Goal: Transaction & Acquisition: Obtain resource

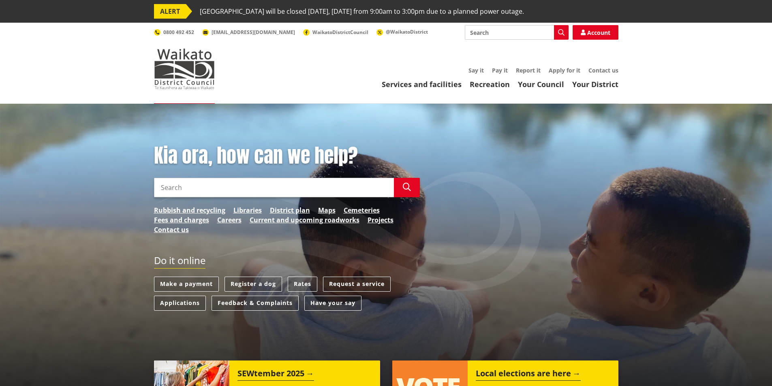
click at [171, 191] on input "Search" at bounding box center [274, 187] width 240 height 19
click at [365, 280] on link "Request a service" at bounding box center [357, 284] width 68 height 15
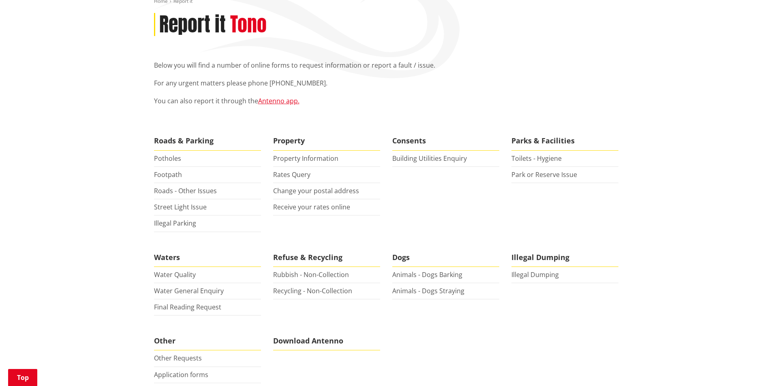
scroll to position [122, 0]
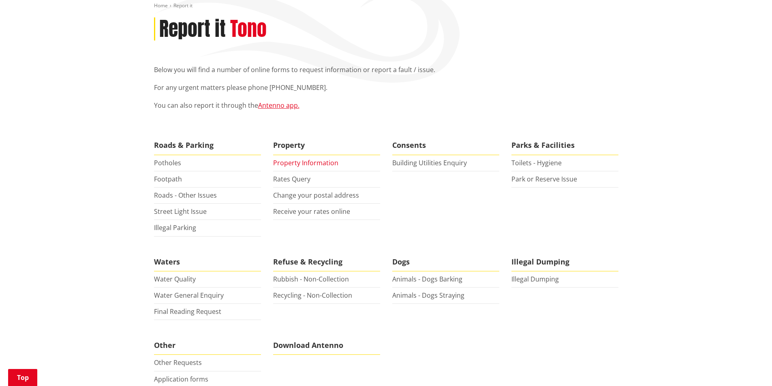
click at [300, 161] on link "Property Information" at bounding box center [305, 162] width 65 height 9
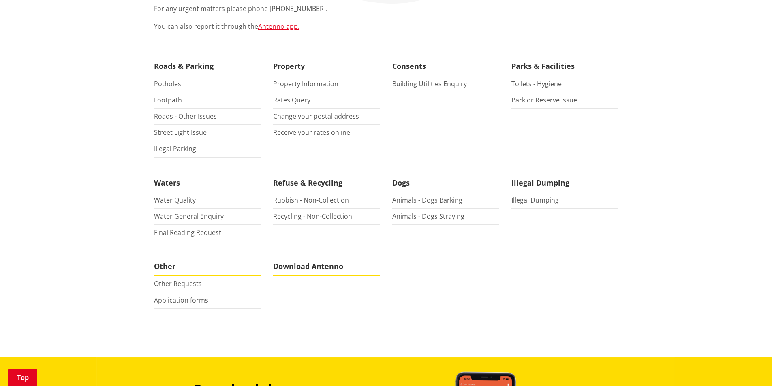
scroll to position [203, 0]
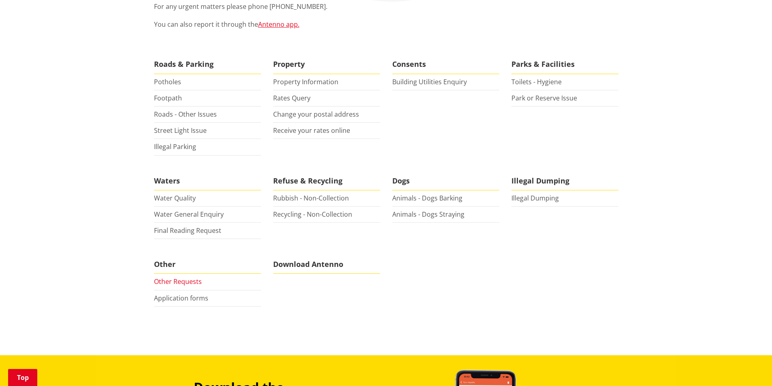
click at [177, 285] on link "Other Requests" at bounding box center [178, 281] width 48 height 9
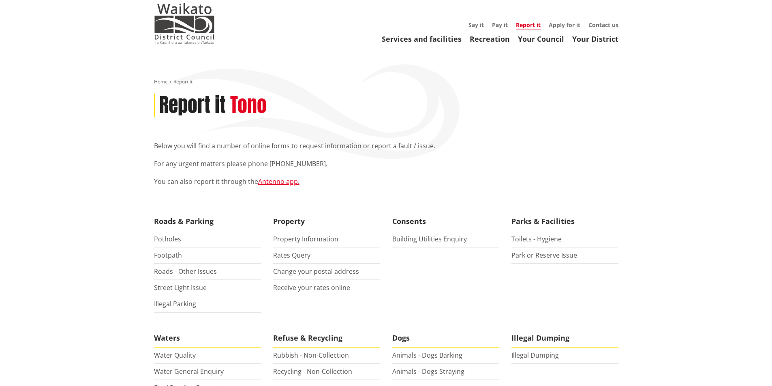
scroll to position [0, 0]
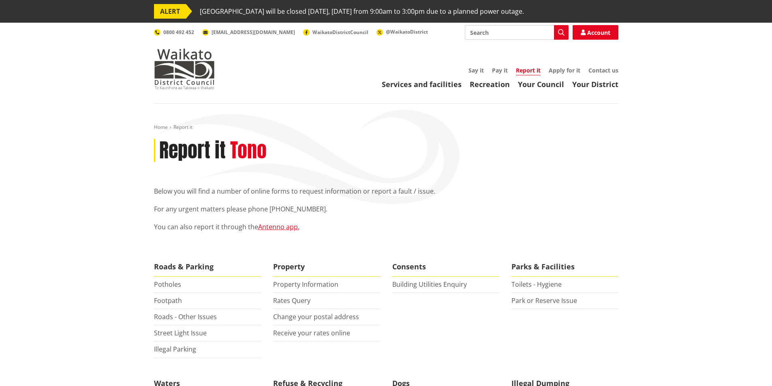
click at [483, 34] on input "Search" at bounding box center [517, 32] width 104 height 15
type input "LIM"
click at [561, 34] on icon "button" at bounding box center [561, 32] width 6 height 6
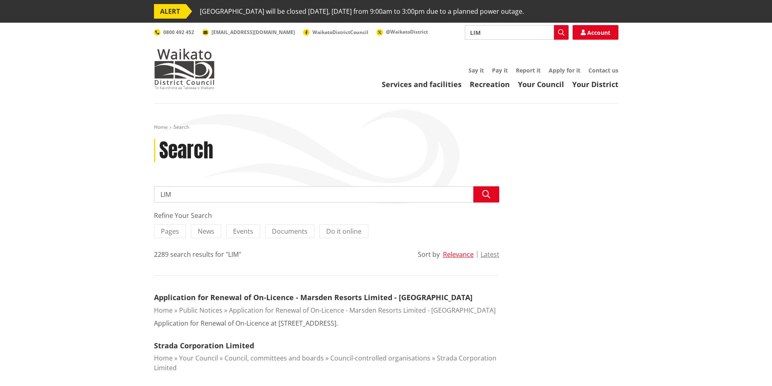
click at [176, 193] on input "LIM" at bounding box center [326, 194] width 345 height 16
type input "LIM Request"
click at [491, 193] on button "Search" at bounding box center [486, 194] width 26 height 16
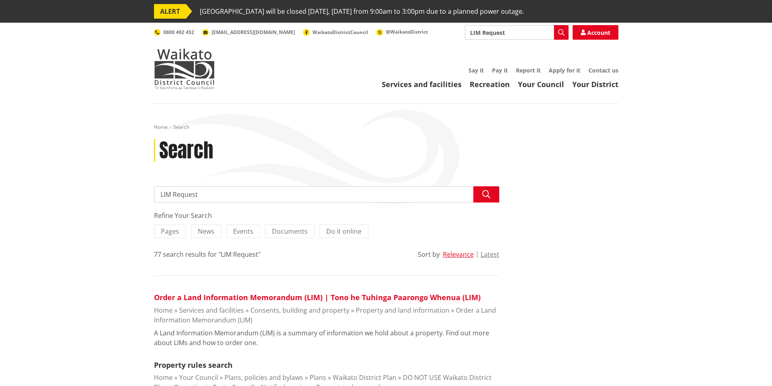
click at [270, 298] on link "Order a Land Information Memorandum (LIM) | Tono he Tuhinga Paarongo Whenua (LI…" at bounding box center [317, 297] width 327 height 10
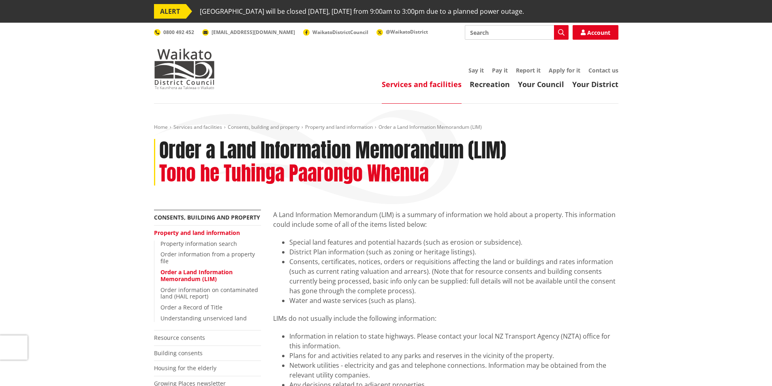
click at [192, 271] on link "Order a Land Information Memorandum (LIM)" at bounding box center [196, 275] width 72 height 15
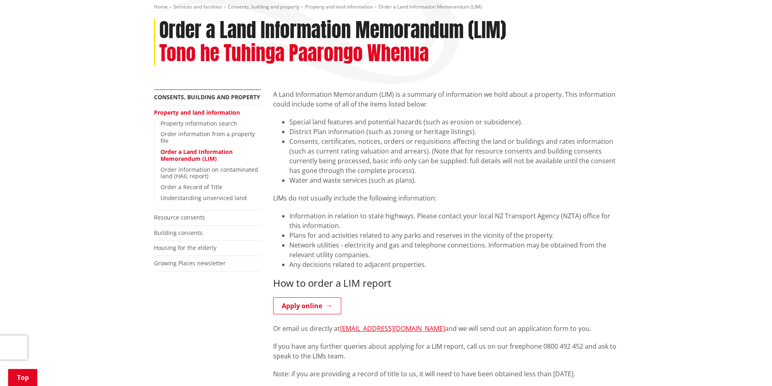
scroll to position [122, 0]
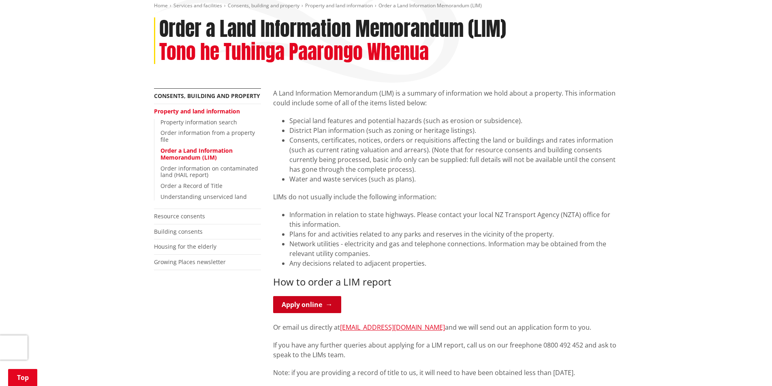
click at [308, 303] on link "Apply online" at bounding box center [307, 304] width 68 height 17
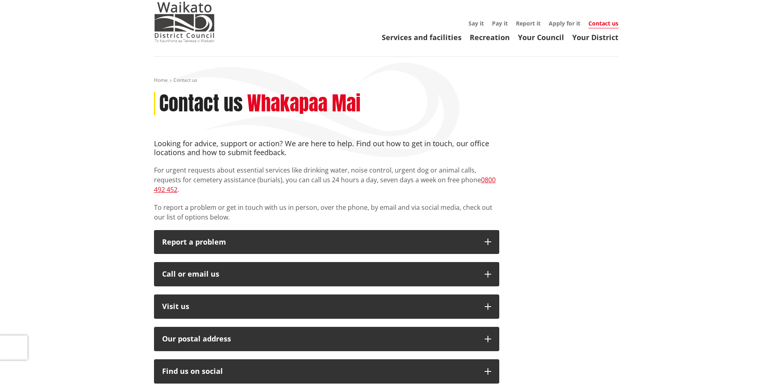
scroll to position [81, 0]
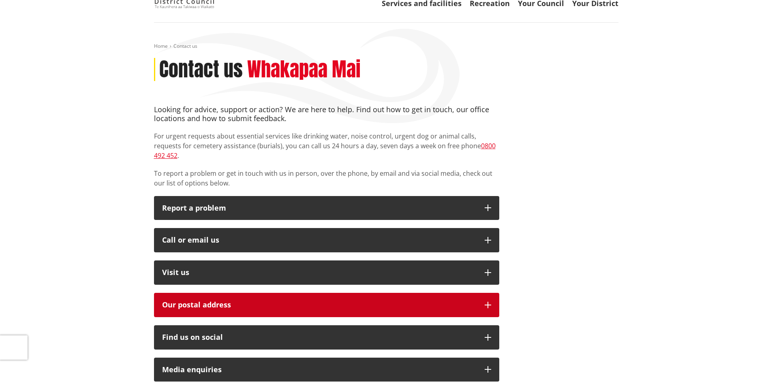
click at [483, 294] on button "Our postal address" at bounding box center [326, 305] width 345 height 24
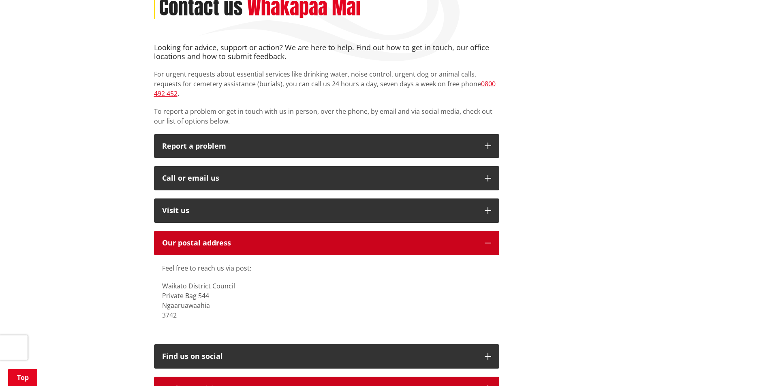
scroll to position [203, 0]
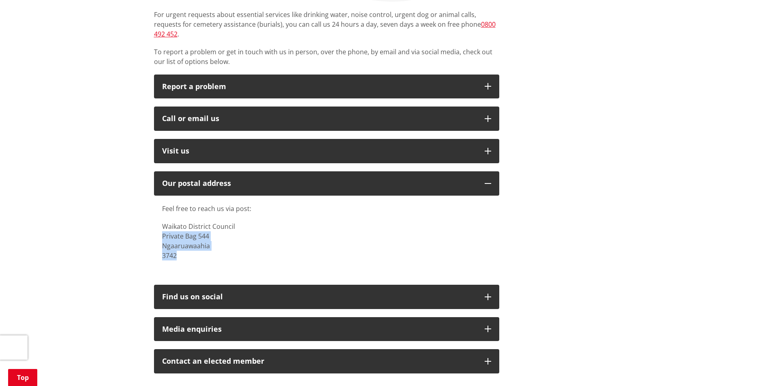
drag, startPoint x: 162, startPoint y: 225, endPoint x: 217, endPoint y: 242, distance: 57.4
click at [217, 242] on p "Waikato District Council Private Bag 544 Ngaaruawaahia 3742" at bounding box center [326, 241] width 329 height 39
copy p "Private Bag 544 Ngaaruawaahia 3742"
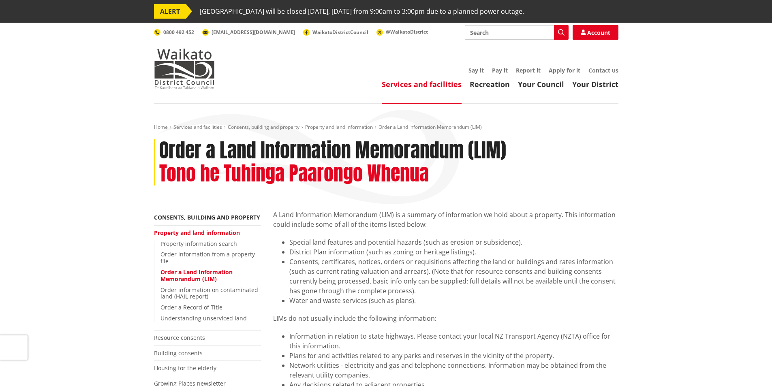
scroll to position [122, 0]
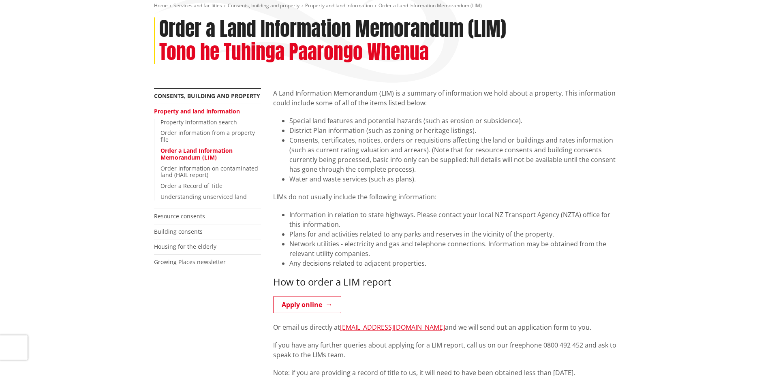
click at [203, 110] on link "Property and land information" at bounding box center [197, 111] width 86 height 8
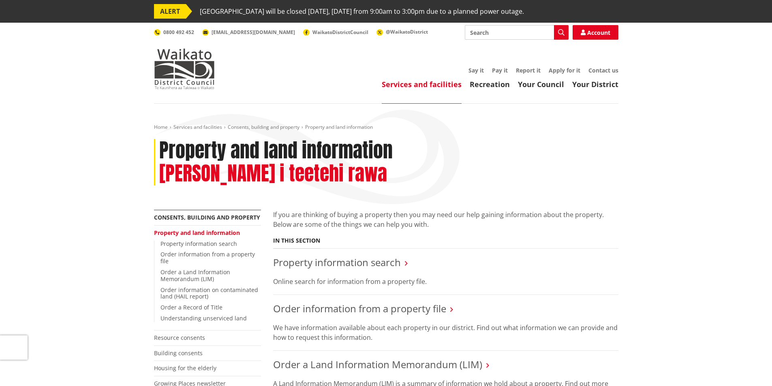
click at [488, 32] on input "Search" at bounding box center [517, 32] width 104 height 15
type input "Property file"
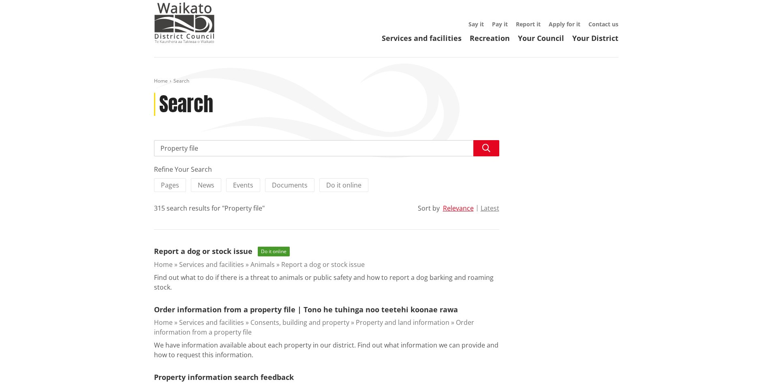
scroll to position [81, 0]
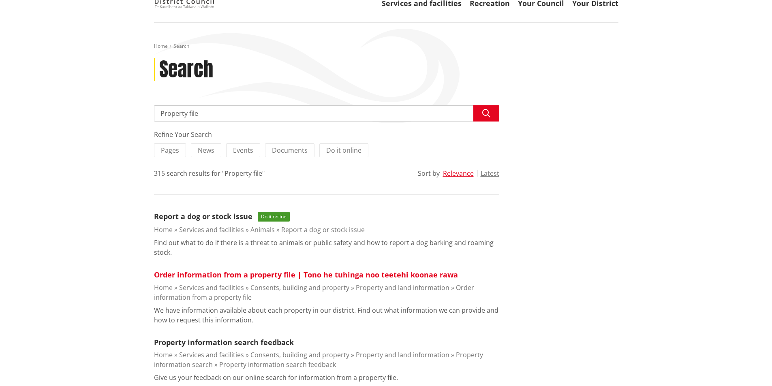
click at [219, 275] on link "Order information from a property file | Tono he tuhinga noo teetehi koonae rawa" at bounding box center [306, 275] width 304 height 10
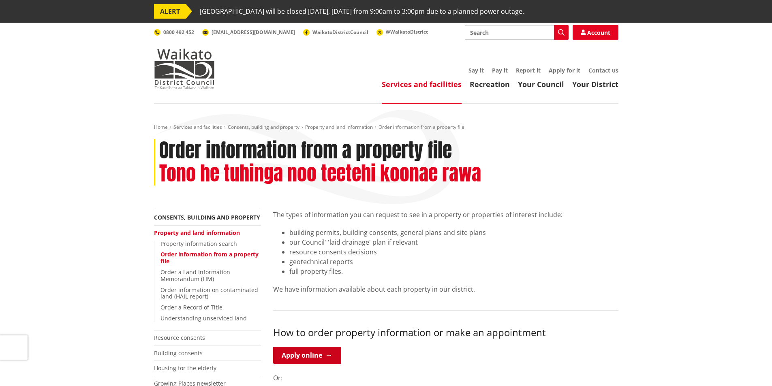
click at [329, 356] on link "Apply online" at bounding box center [307, 355] width 68 height 17
